Goal: Navigation & Orientation: Find specific page/section

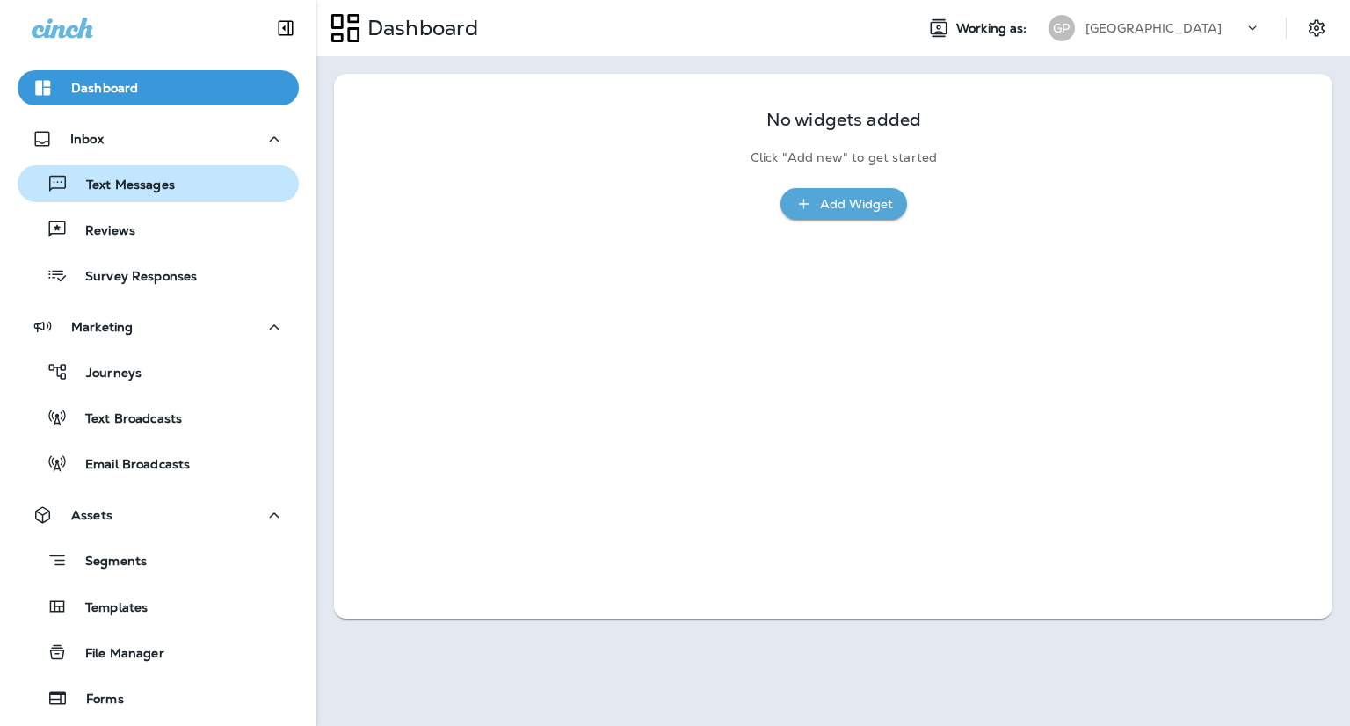
click at [95, 180] on p "Text Messages" at bounding box center [122, 186] width 106 height 17
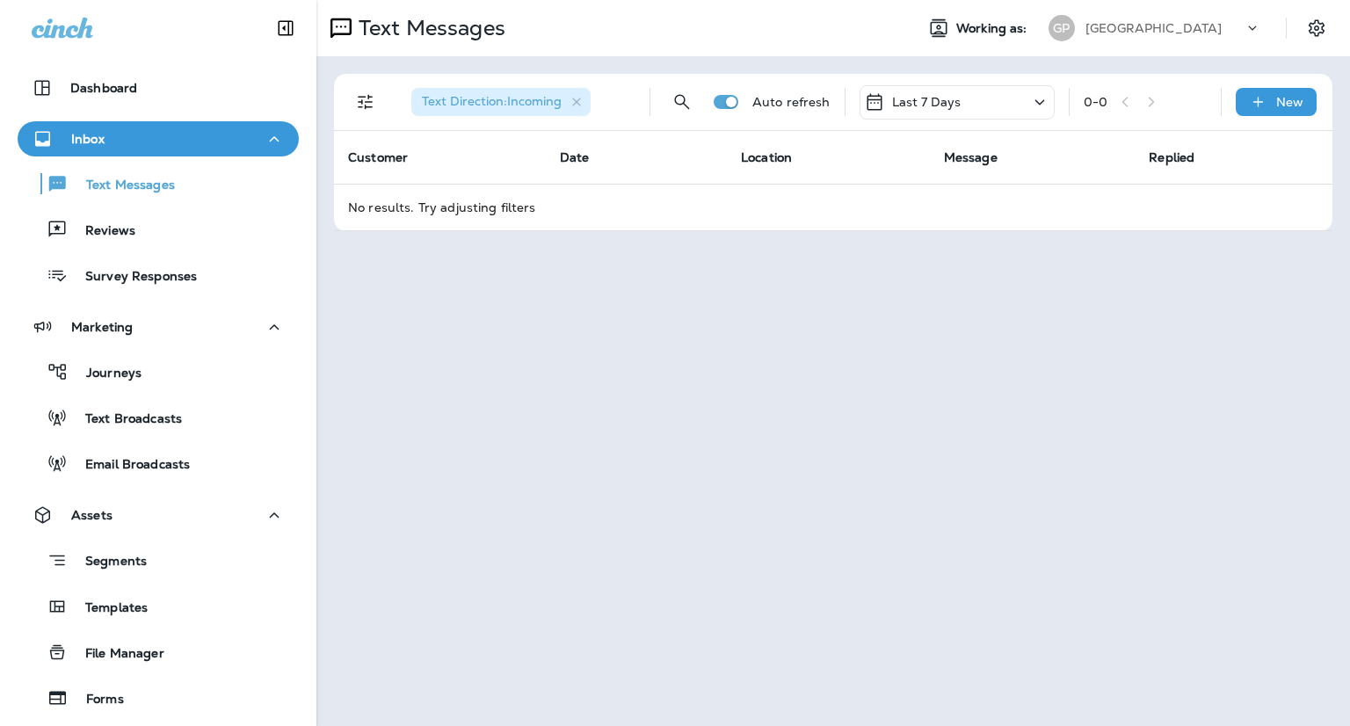
click at [907, 105] on p "Last 7 Days" at bounding box center [926, 102] width 69 height 14
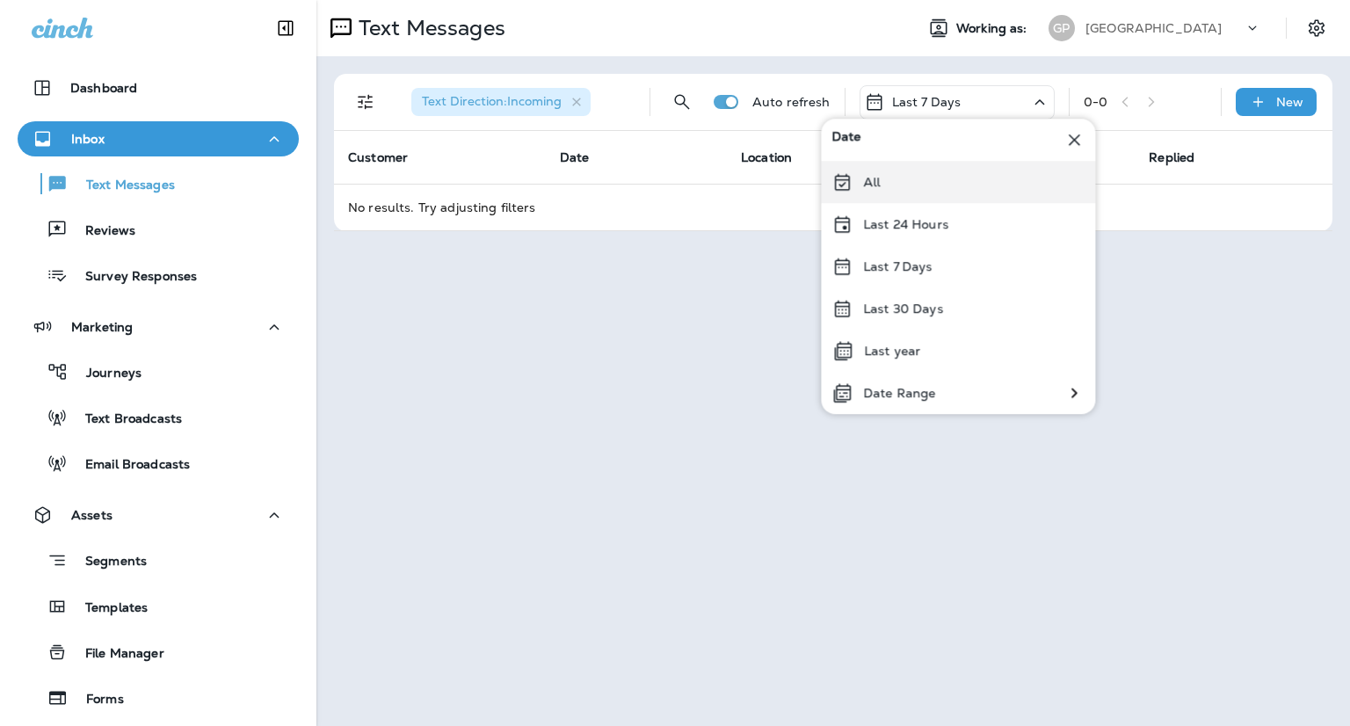
click at [876, 193] on div "All" at bounding box center [958, 182] width 274 height 42
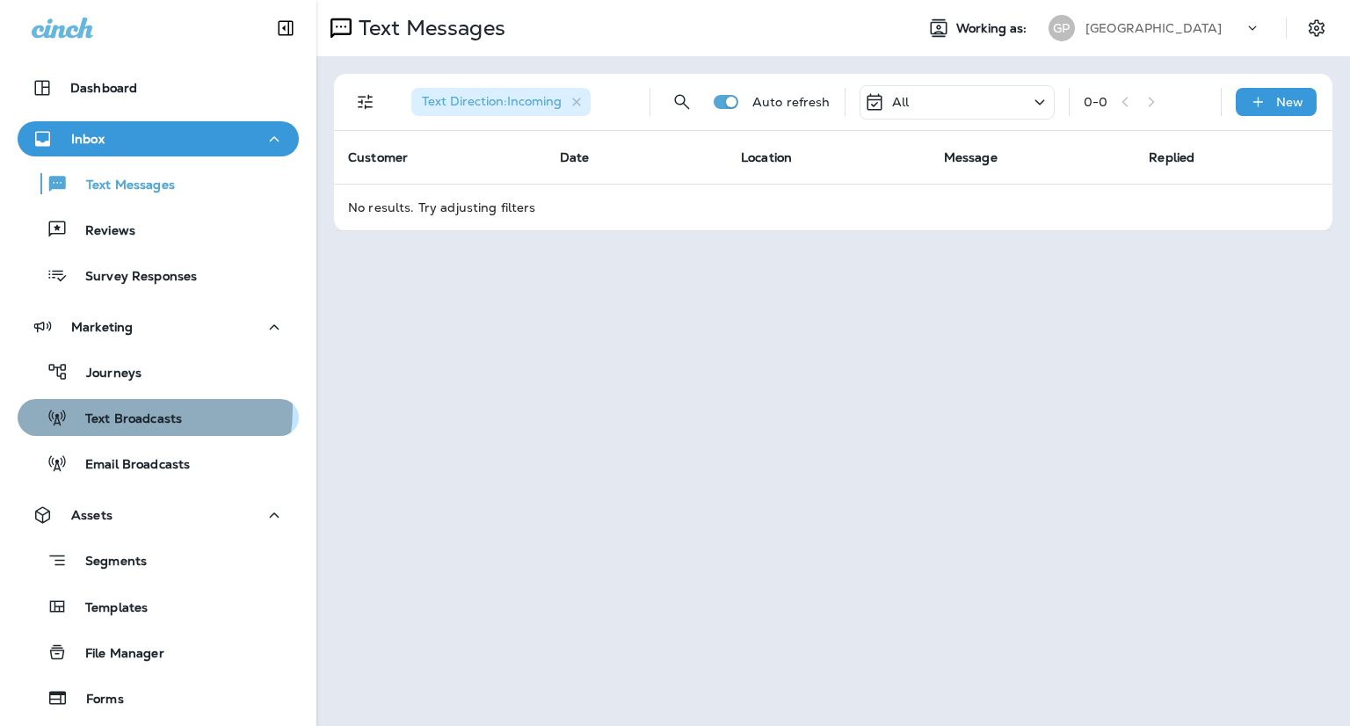
click at [107, 409] on div "Text Broadcasts" at bounding box center [103, 417] width 157 height 26
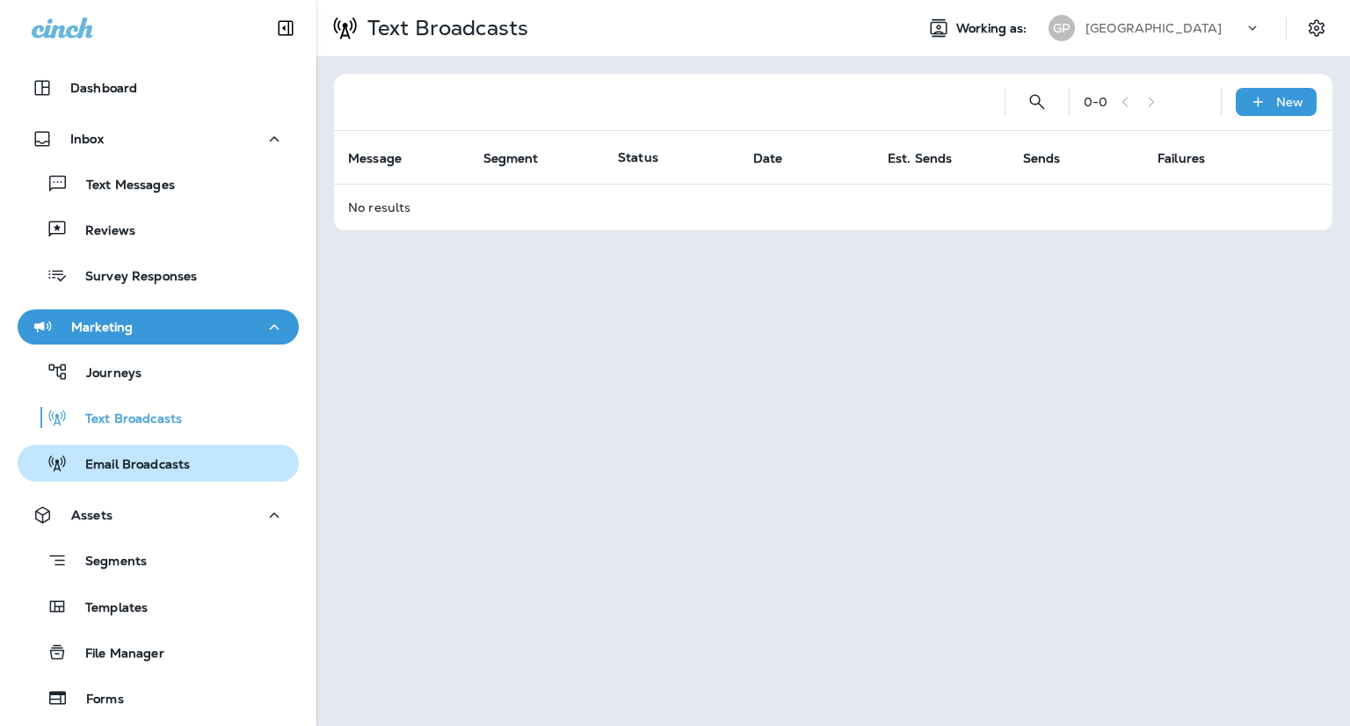
click at [127, 465] on p "Email Broadcasts" at bounding box center [129, 465] width 122 height 17
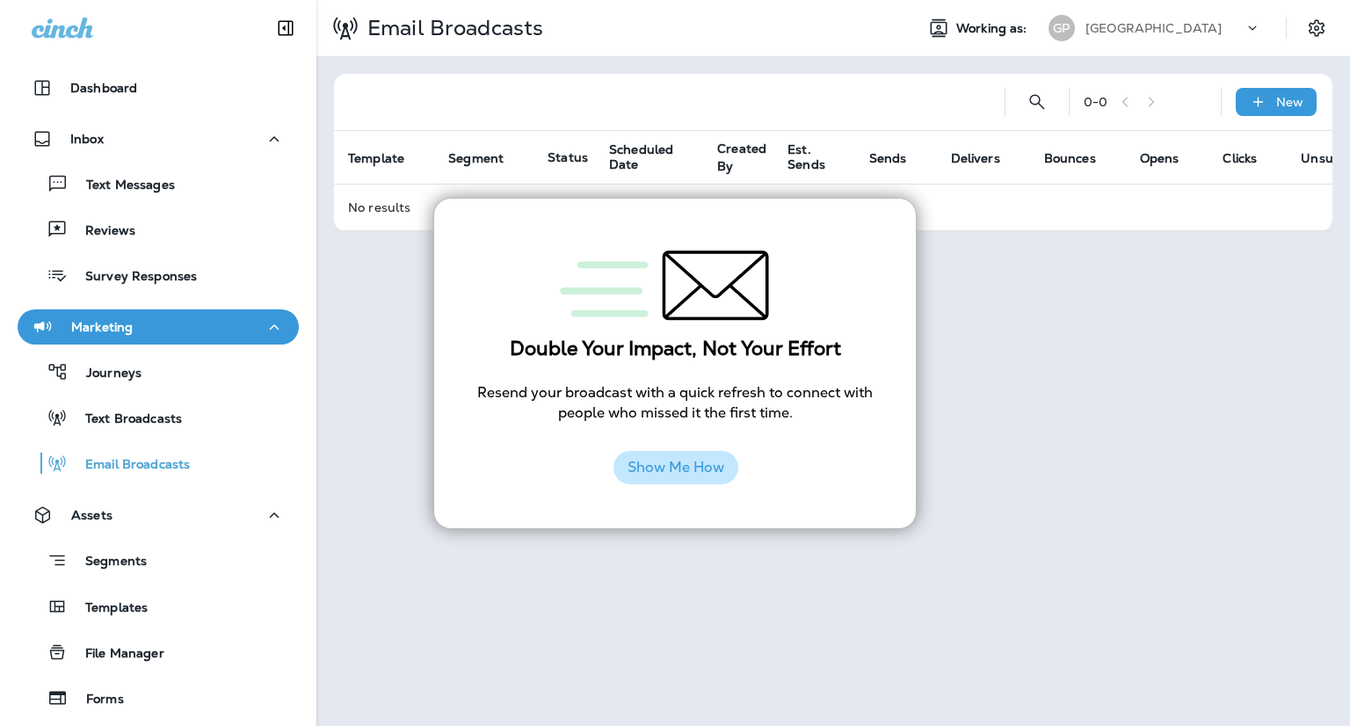
click at [682, 465] on button "Show Me How" at bounding box center [675, 467] width 125 height 33
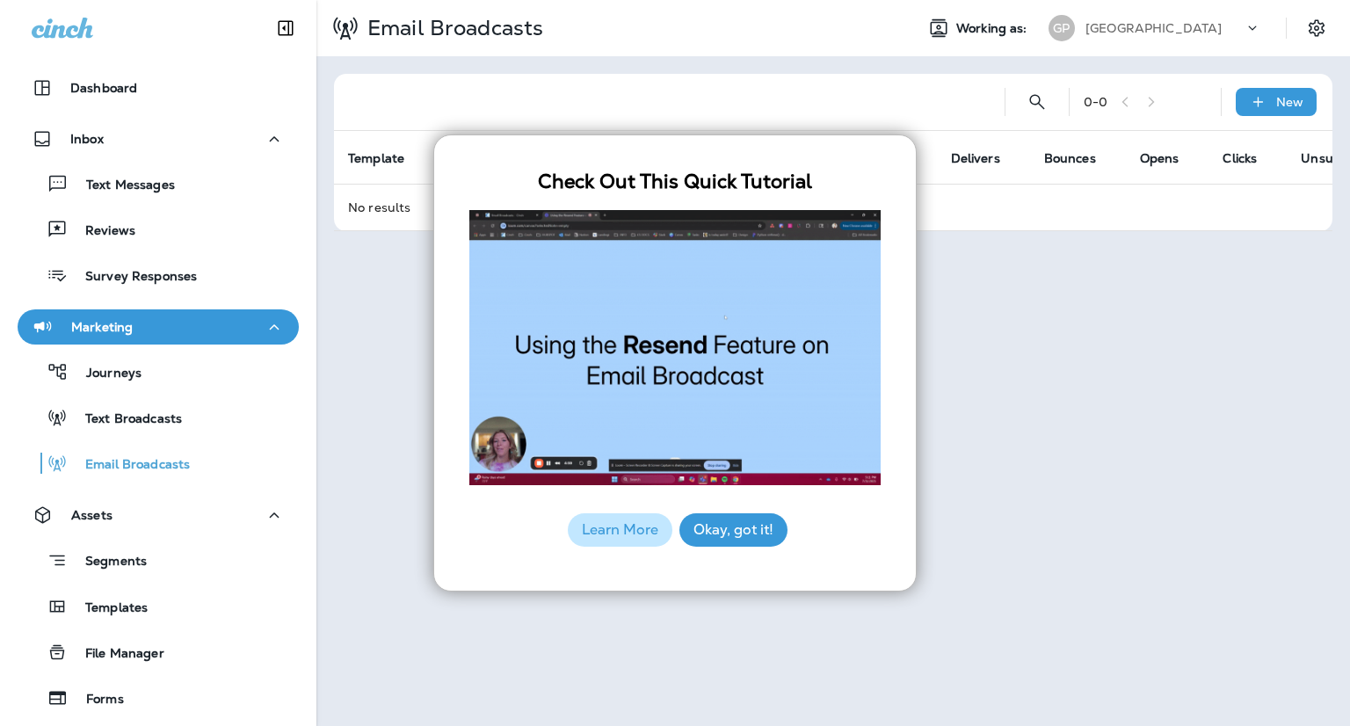
click at [976, 287] on div "Email Broadcasts Working as: GP Great Plains 0 - 0 New Template Segment Status …" at bounding box center [833, 363] width 1034 height 726
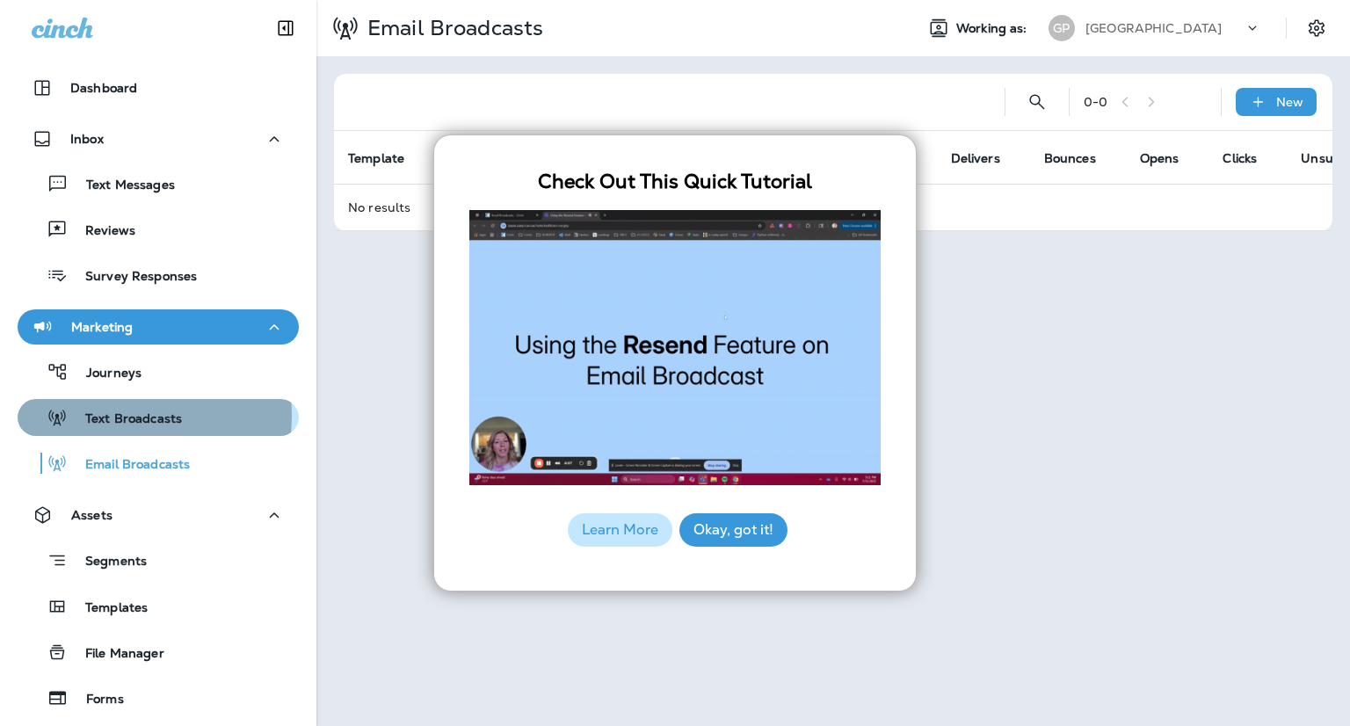
click at [111, 416] on p "Text Broadcasts" at bounding box center [125, 419] width 114 height 17
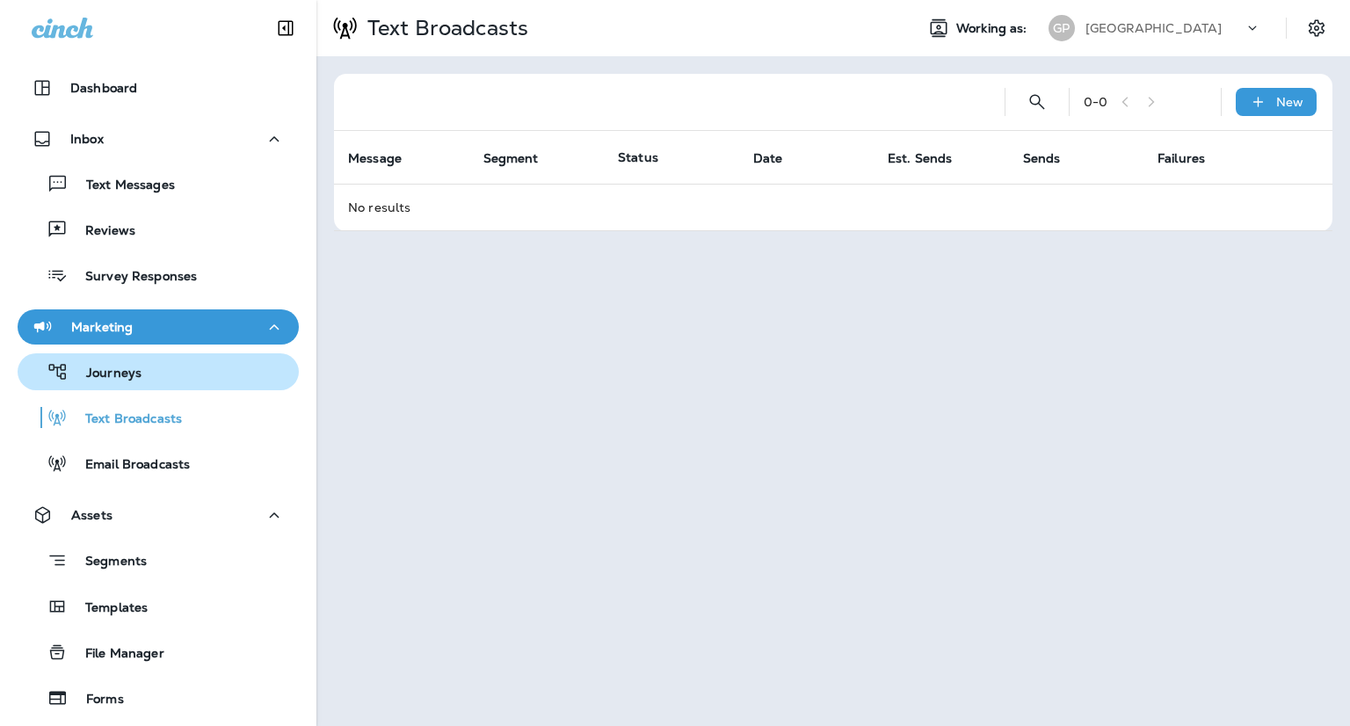
click at [92, 373] on p "Journeys" at bounding box center [105, 374] width 73 height 17
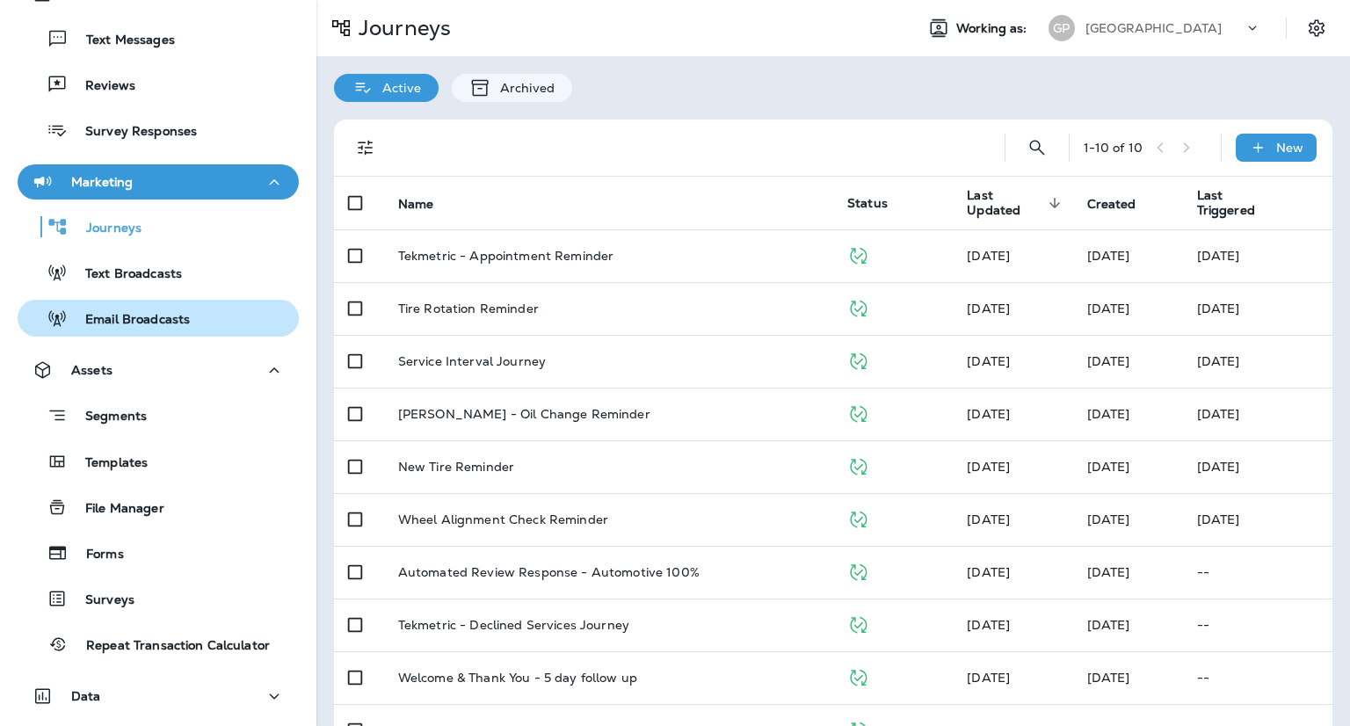
scroll to position [254, 0]
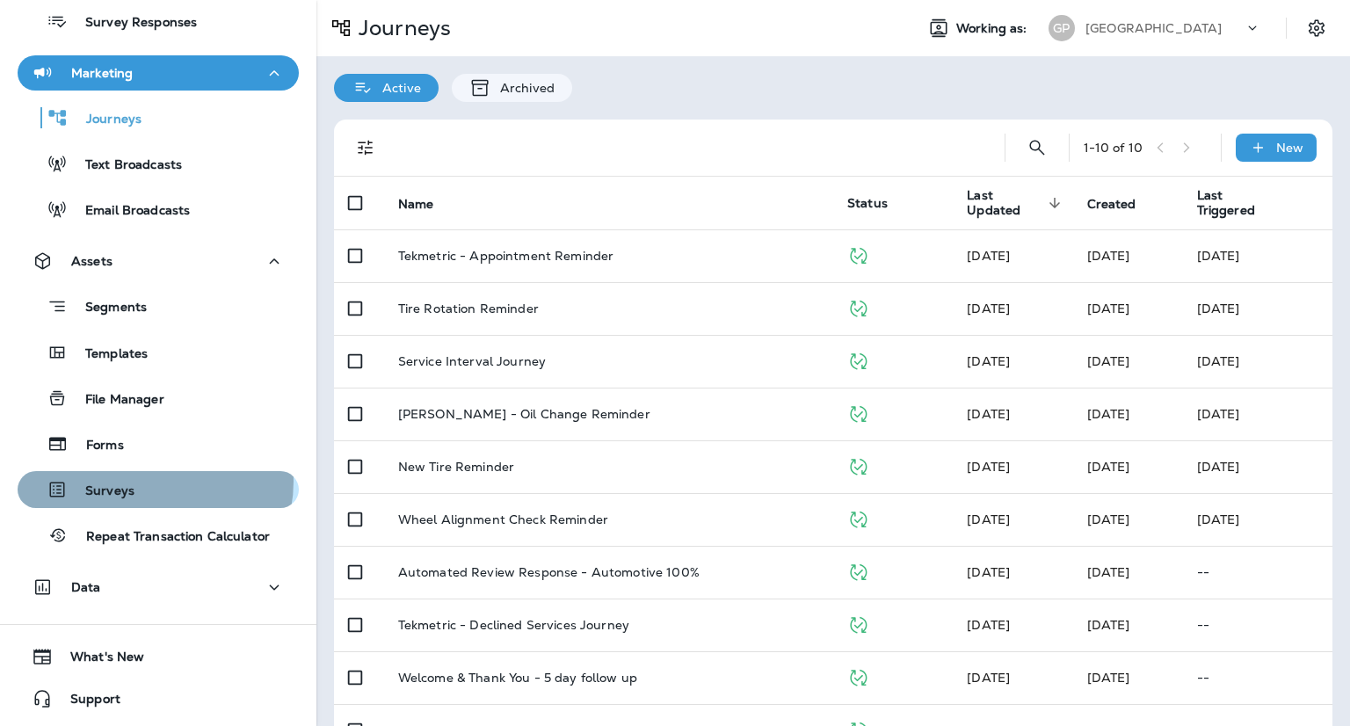
click at [153, 481] on div "Surveys" at bounding box center [158, 489] width 267 height 26
